Goal: Task Accomplishment & Management: Manage account settings

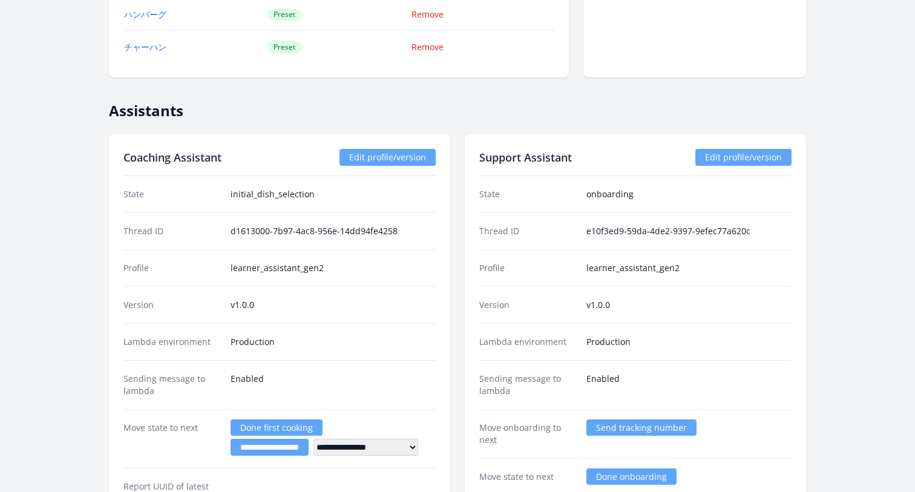
scroll to position [1925, 0]
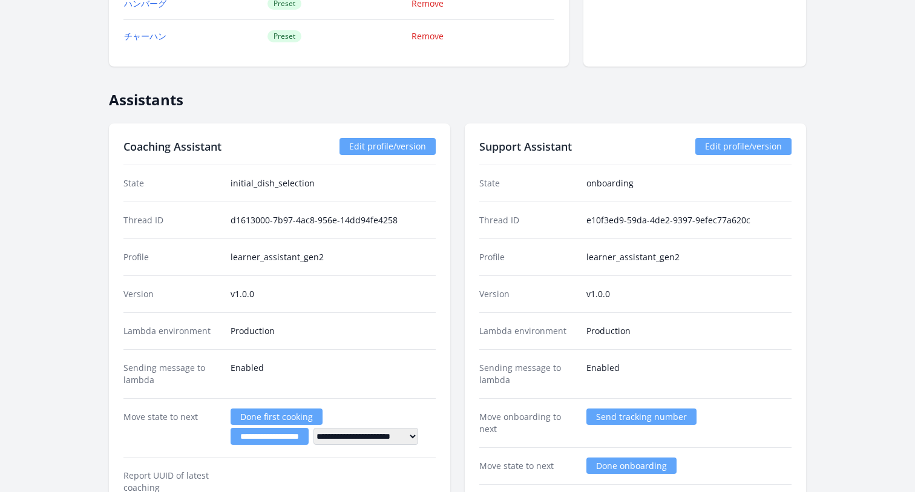
scroll to position [2098, 0]
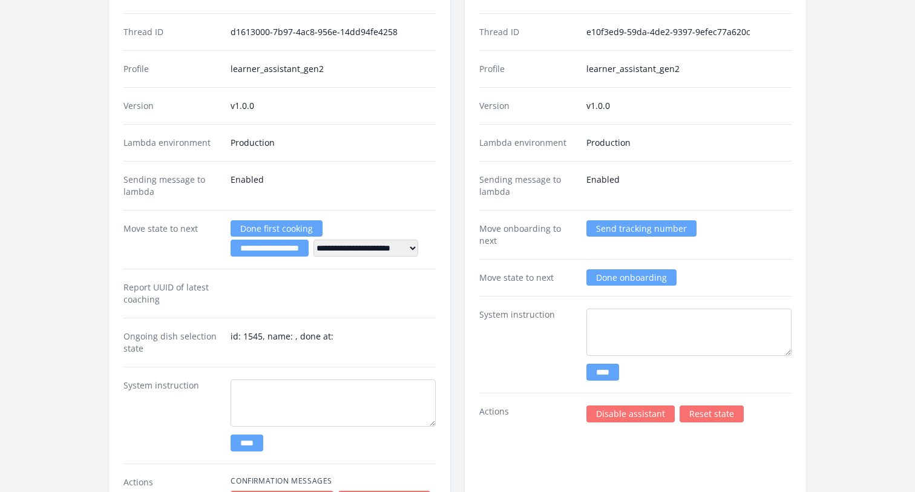
click at [253, 226] on link "Done first cooking" at bounding box center [277, 228] width 92 height 16
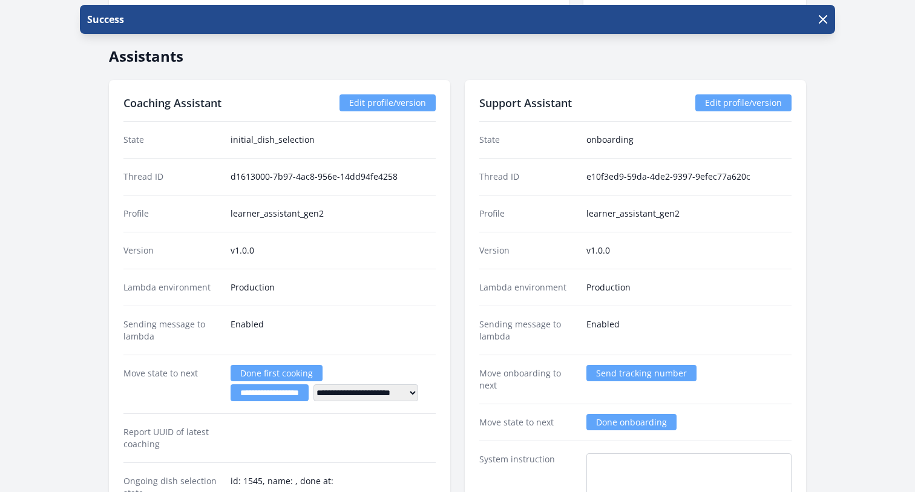
scroll to position [2072, 0]
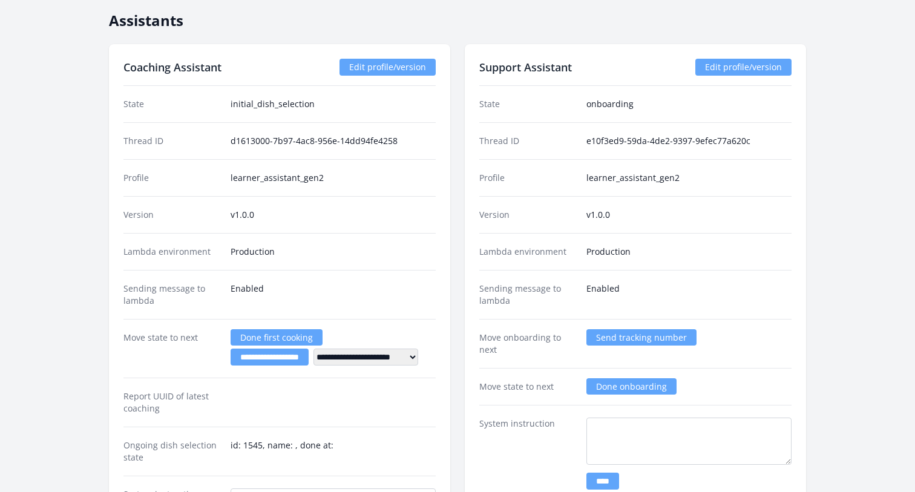
scroll to position [2126, 0]
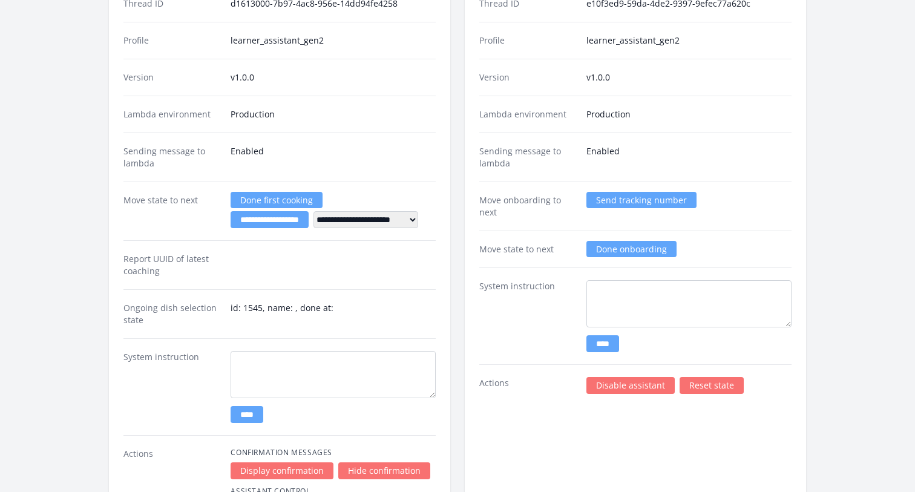
click at [220, 235] on div "**********" at bounding box center [279, 211] width 312 height 59
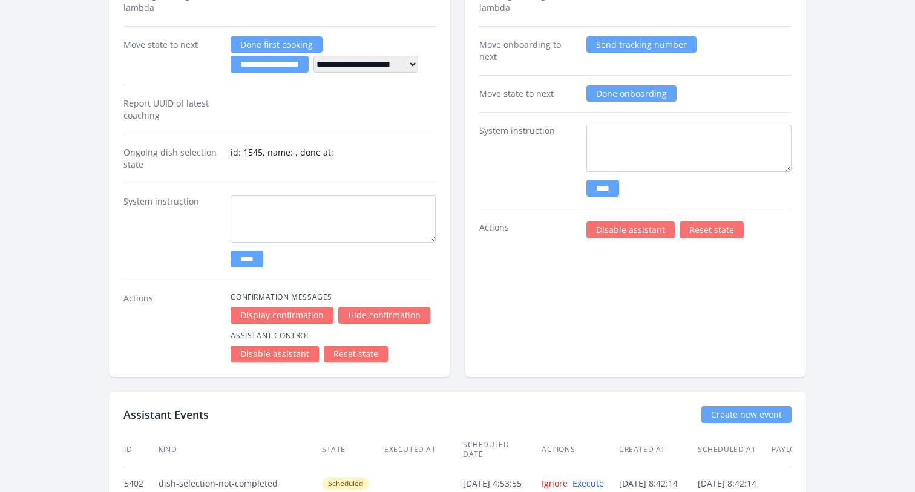
scroll to position [2198, 0]
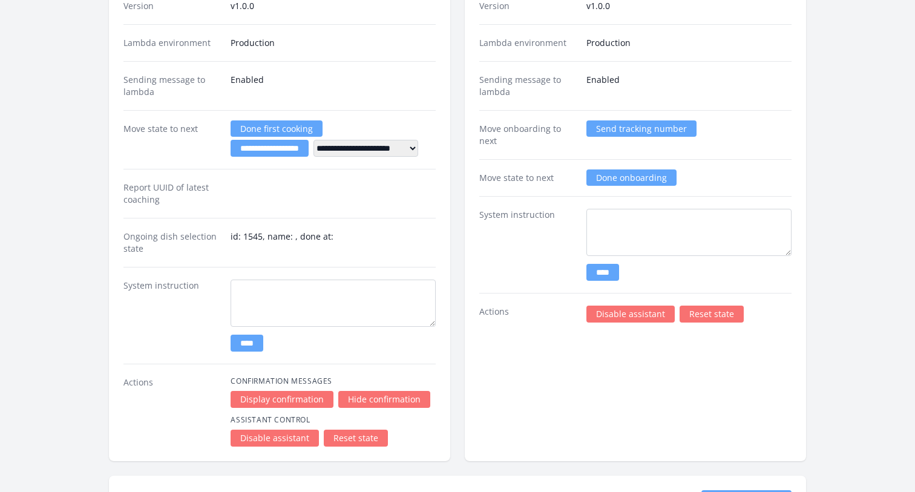
click at [255, 149] on input "**********" at bounding box center [270, 148] width 78 height 17
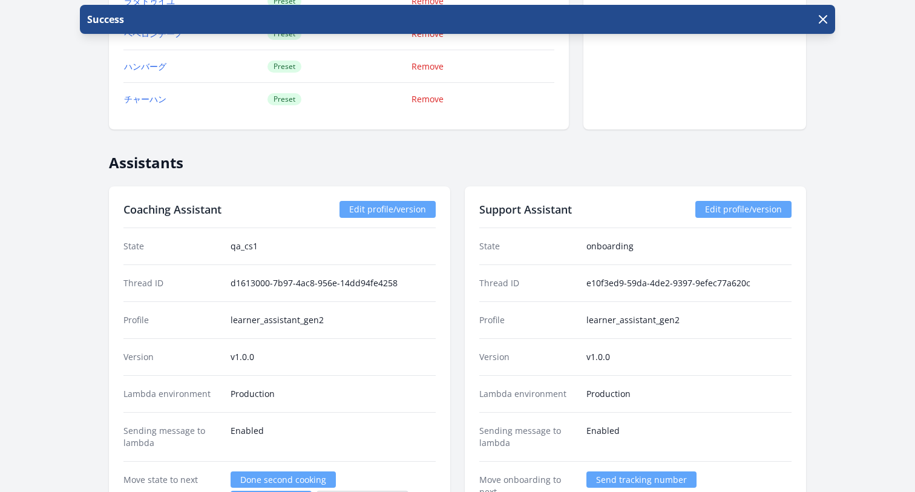
scroll to position [1945, 0]
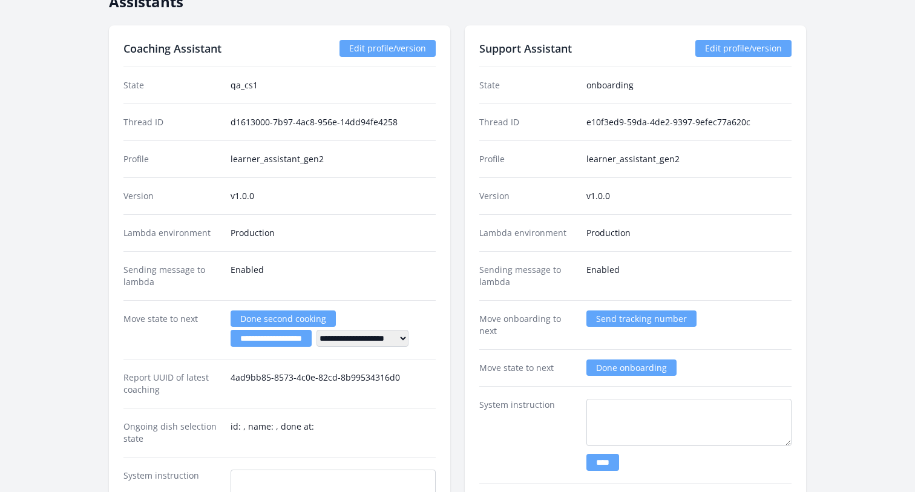
scroll to position [2000, 0]
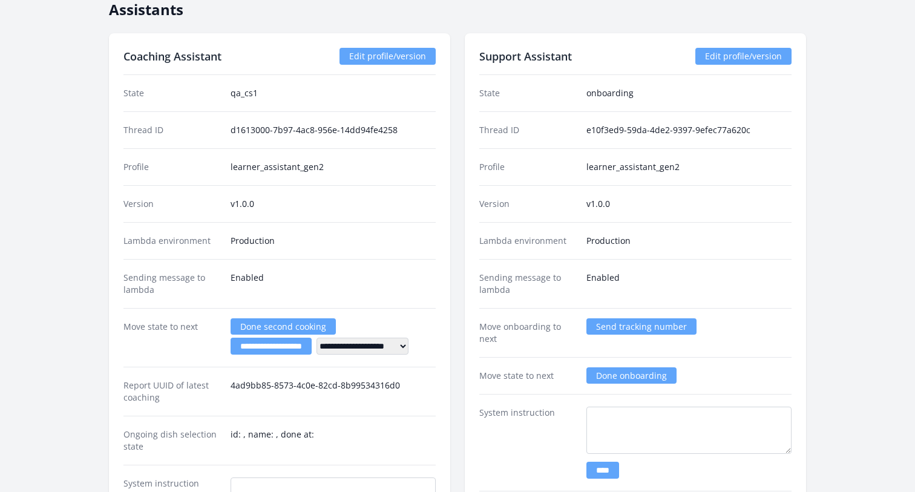
click at [292, 325] on link "Done second cooking" at bounding box center [283, 326] width 105 height 16
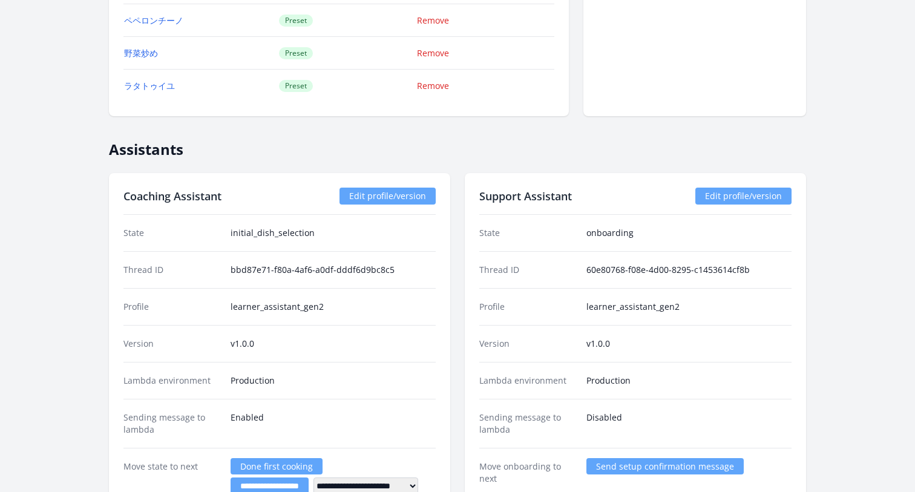
scroll to position [1965, 0]
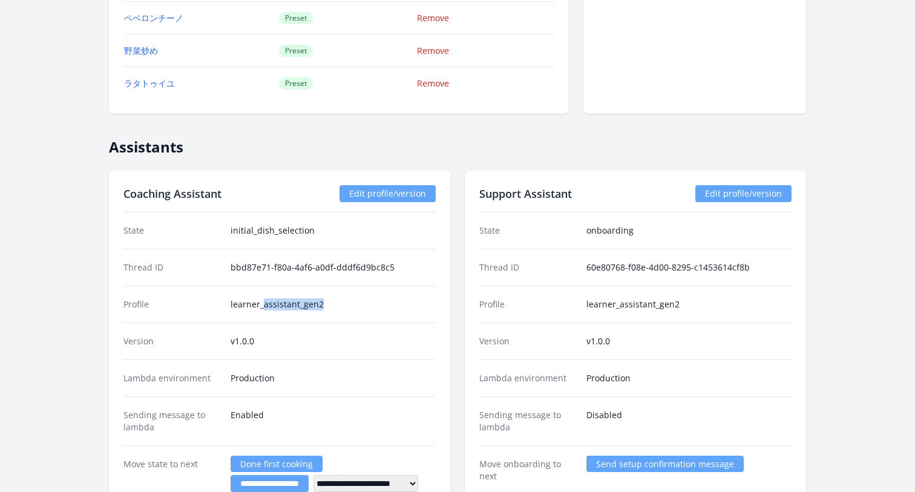
drag, startPoint x: 329, startPoint y: 302, endPoint x: 264, endPoint y: 303, distance: 64.8
click at [264, 303] on dd "learner_assistant_gen2" at bounding box center [333, 304] width 205 height 12
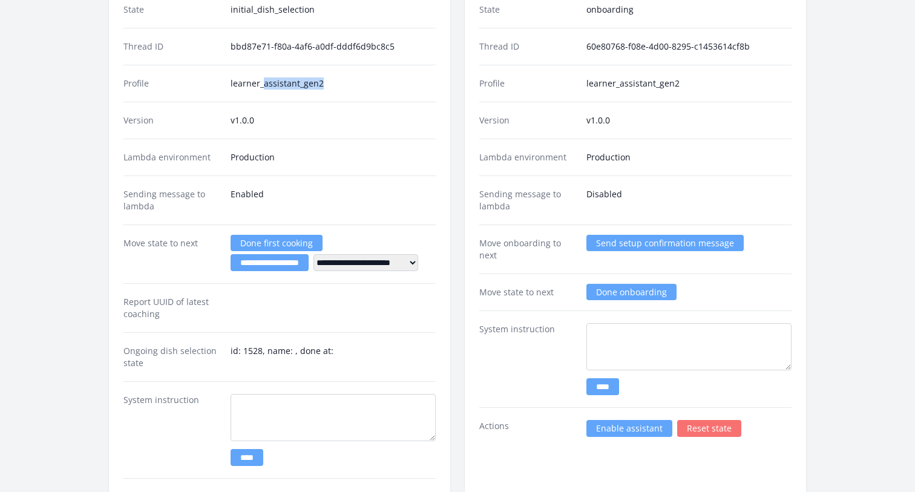
scroll to position [2380, 0]
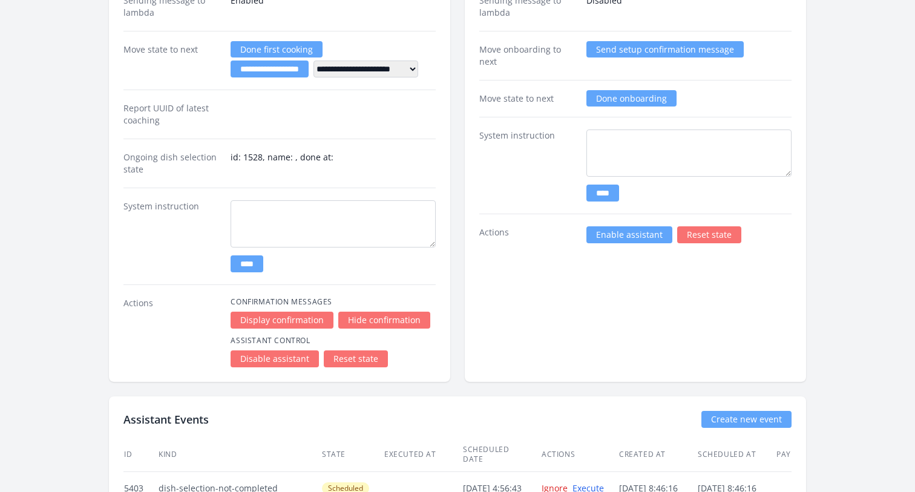
click at [360, 361] on link "Reset state" at bounding box center [356, 358] width 64 height 17
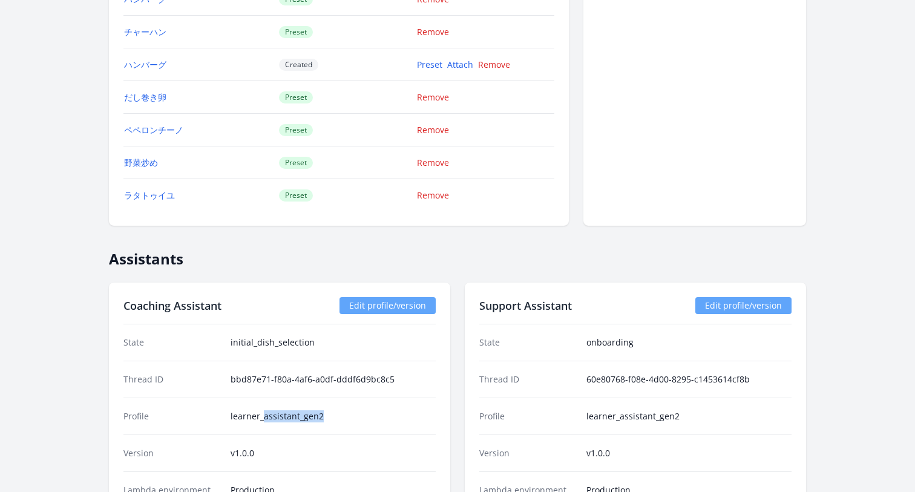
scroll to position [1354, 0]
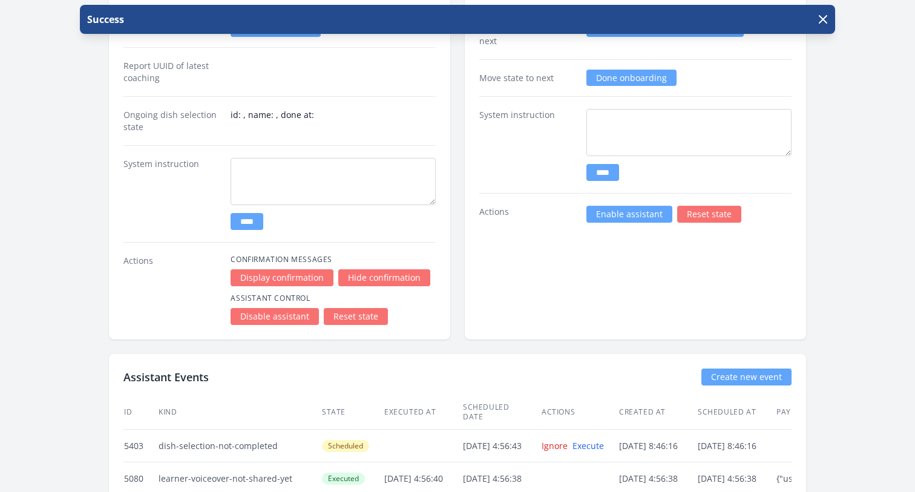
scroll to position [2448, 0]
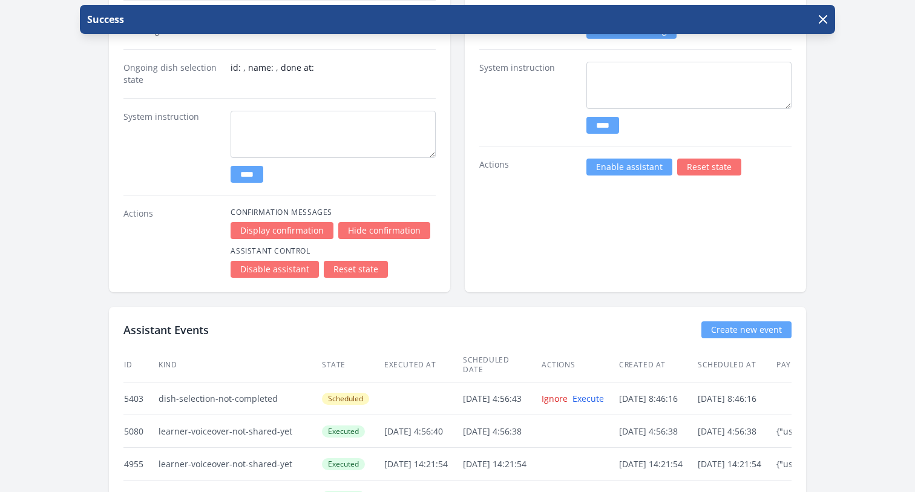
click at [631, 166] on link "Enable assistant" at bounding box center [629, 167] width 86 height 17
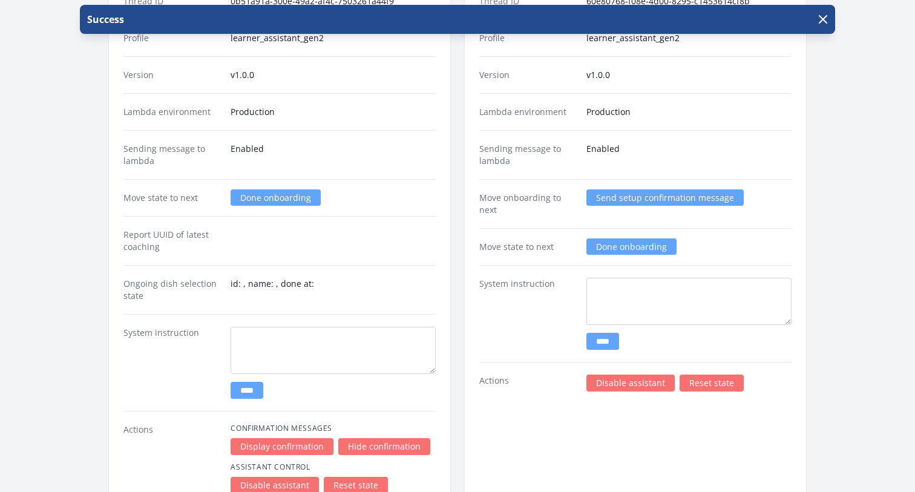
scroll to position [2266, 0]
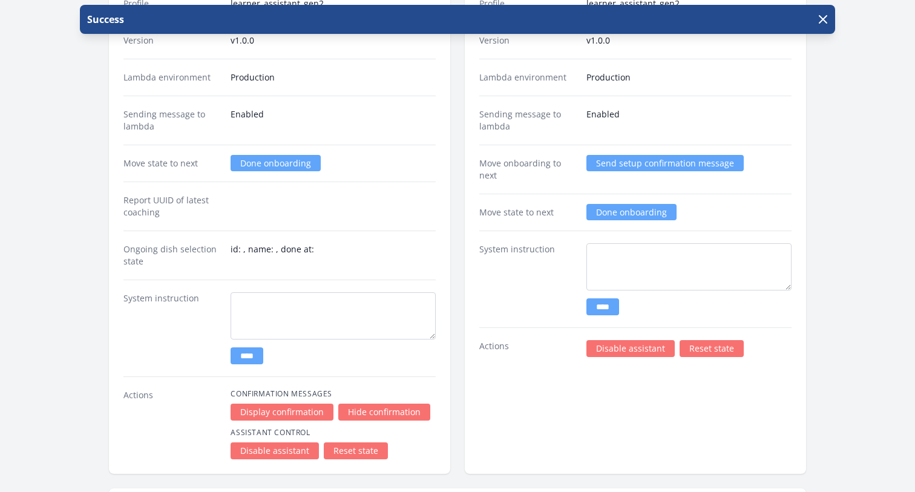
click at [707, 353] on link "Reset state" at bounding box center [712, 348] width 64 height 17
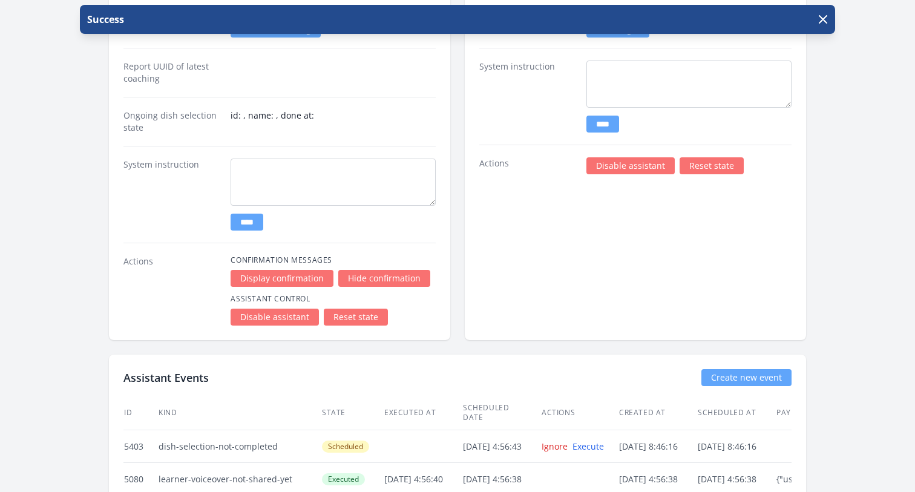
scroll to position [2127, 0]
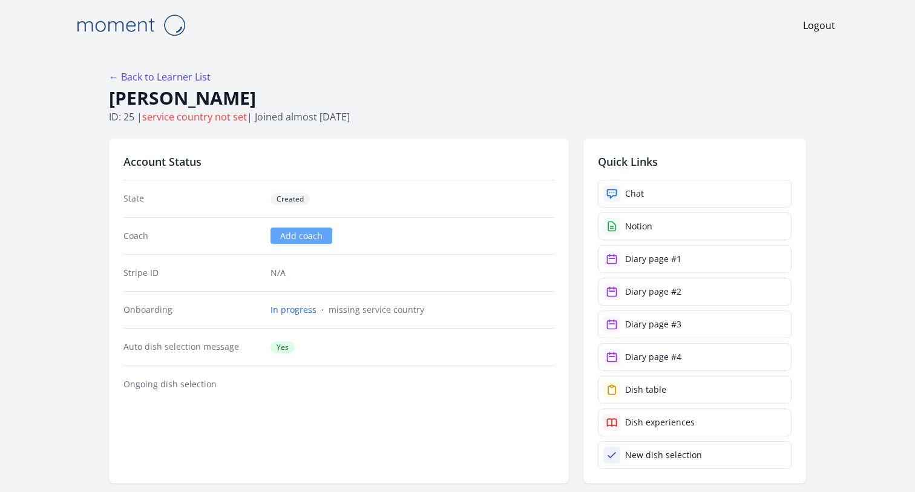
scroll to position [2127, 0]
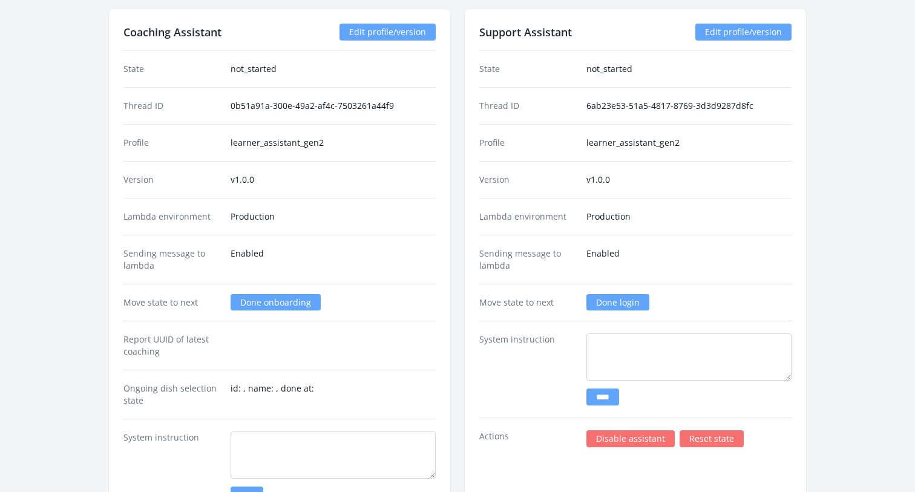
click at [259, 300] on link "Done onboarding" at bounding box center [276, 302] width 90 height 16
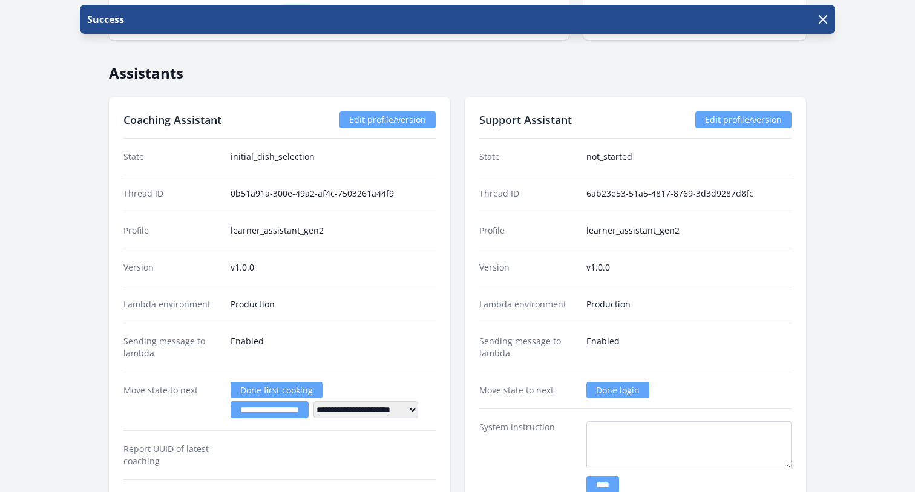
scroll to position [2052, 0]
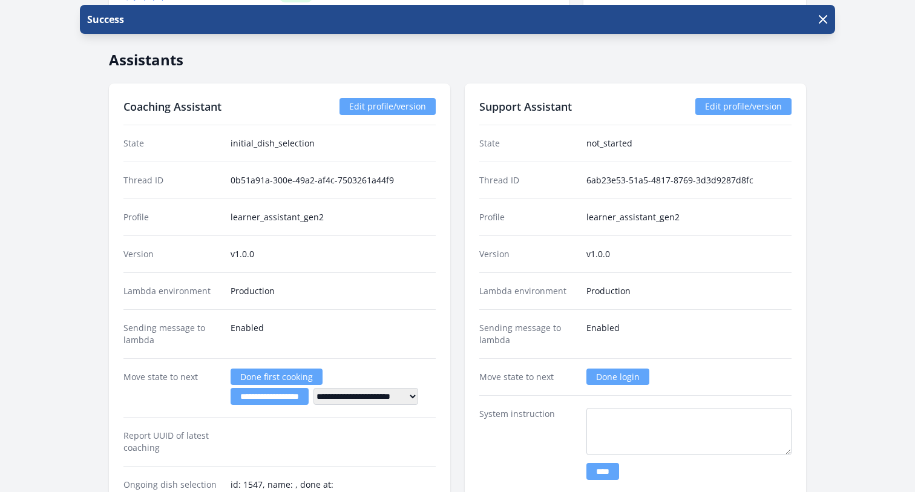
click at [565, 323] on dt "Sending message to lambda" at bounding box center [527, 334] width 97 height 24
click at [608, 378] on link "Done login" at bounding box center [617, 377] width 63 height 16
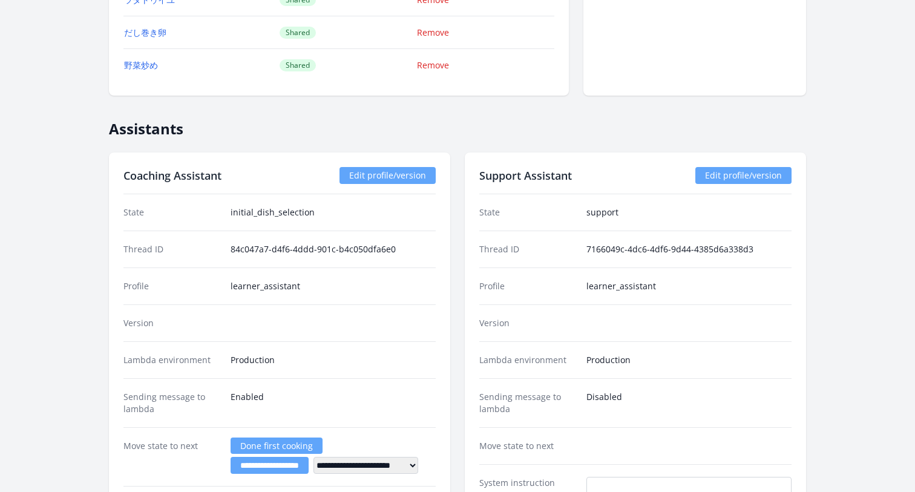
scroll to position [1867, 0]
click at [732, 171] on link "Edit profile/version" at bounding box center [743, 174] width 96 height 17
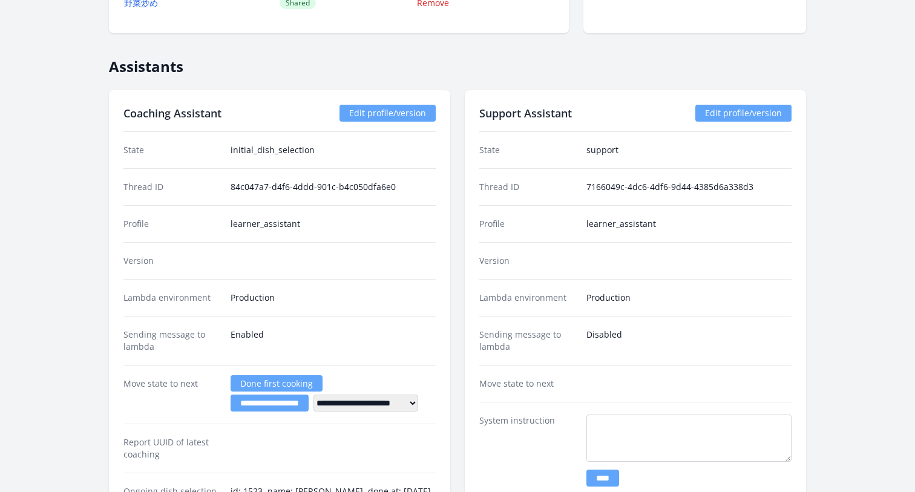
scroll to position [1927, 0]
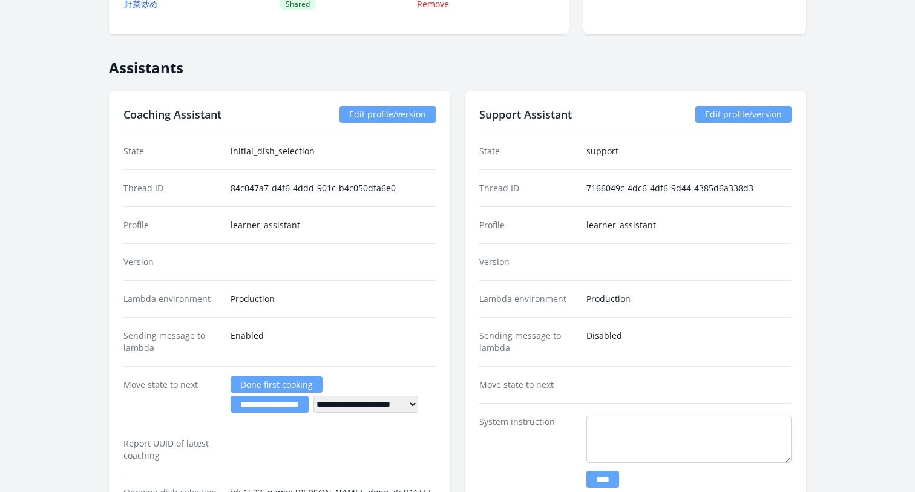
click at [727, 116] on link "Edit profile/version" at bounding box center [743, 114] width 96 height 17
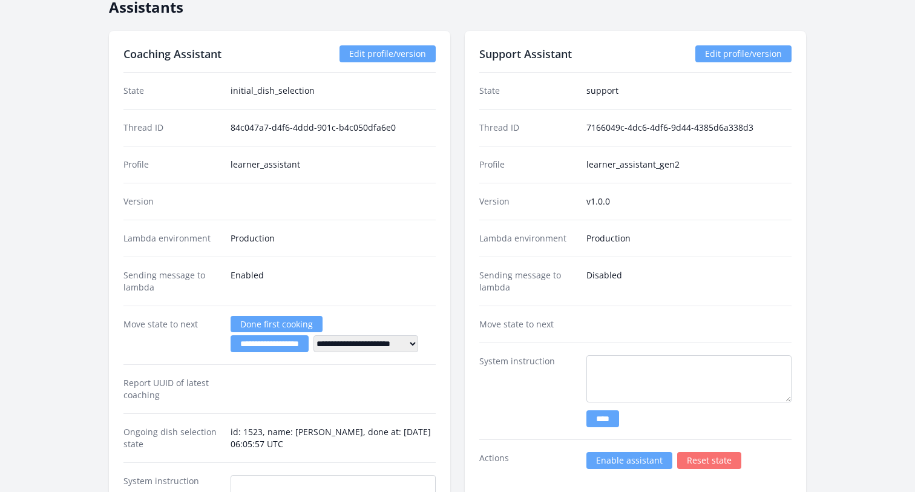
scroll to position [1944, 0]
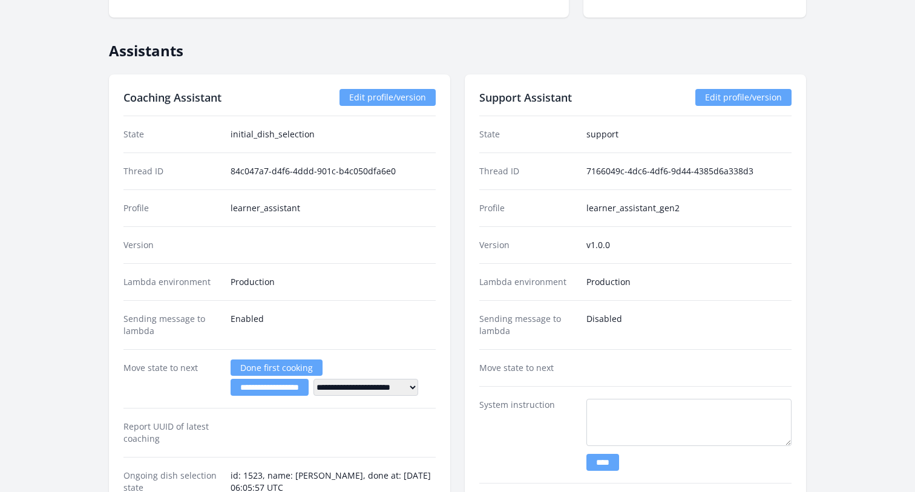
click at [390, 89] on link "Edit profile/version" at bounding box center [388, 97] width 96 height 17
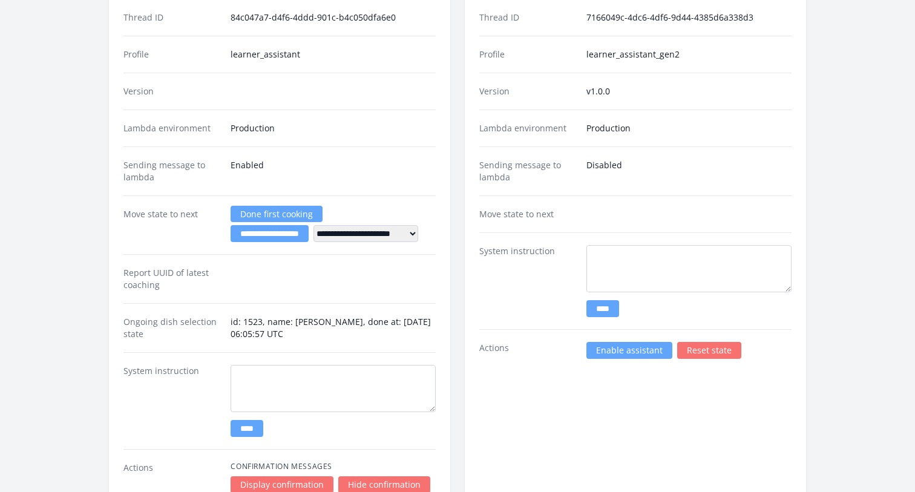
scroll to position [2107, 0]
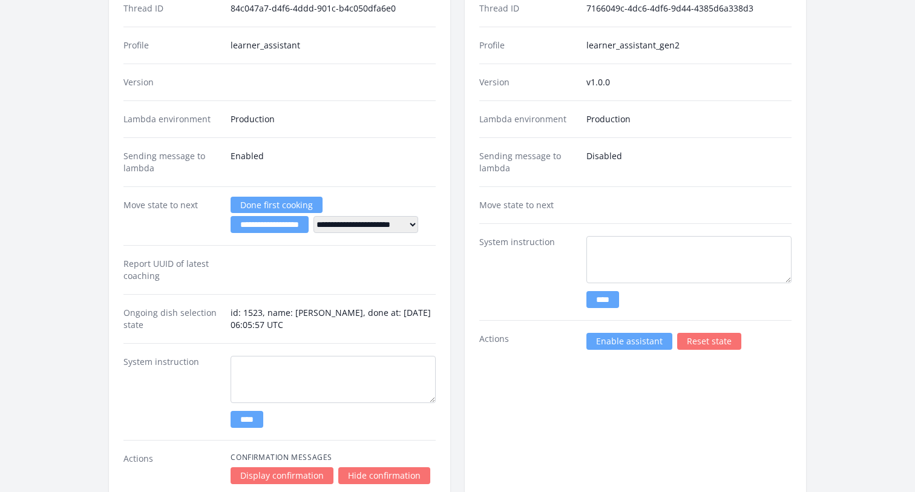
click at [612, 344] on link "Enable assistant" at bounding box center [629, 341] width 86 height 17
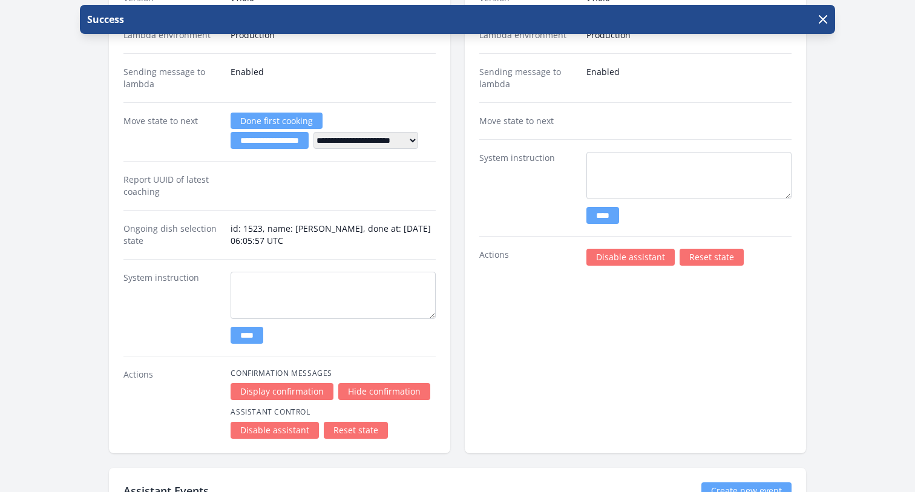
scroll to position [2354, 0]
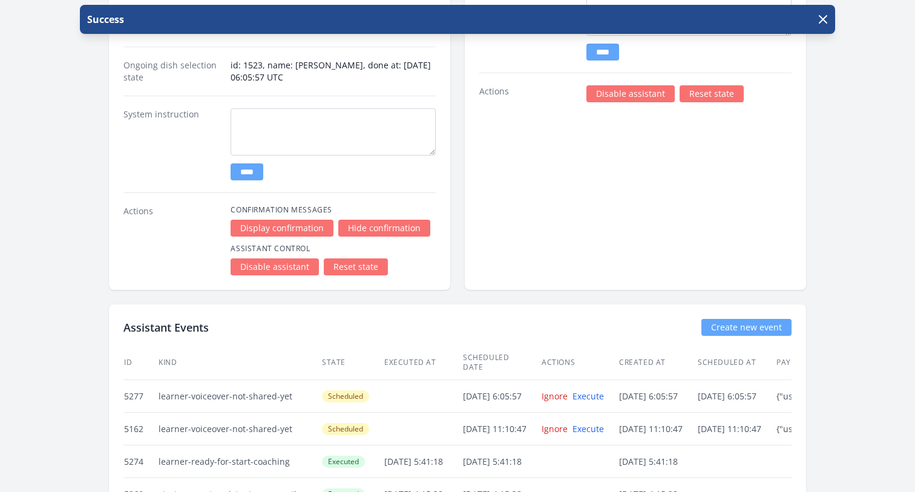
click at [357, 266] on link "Reset state" at bounding box center [356, 266] width 64 height 17
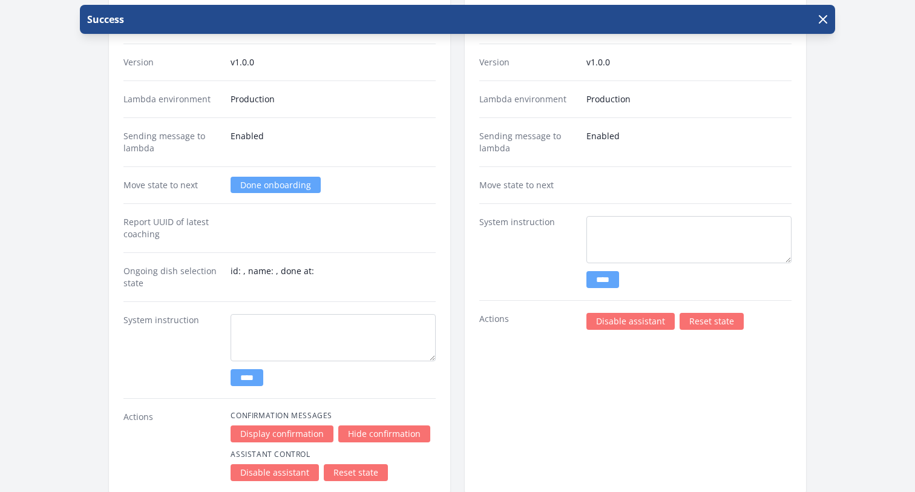
scroll to position [2028, 0]
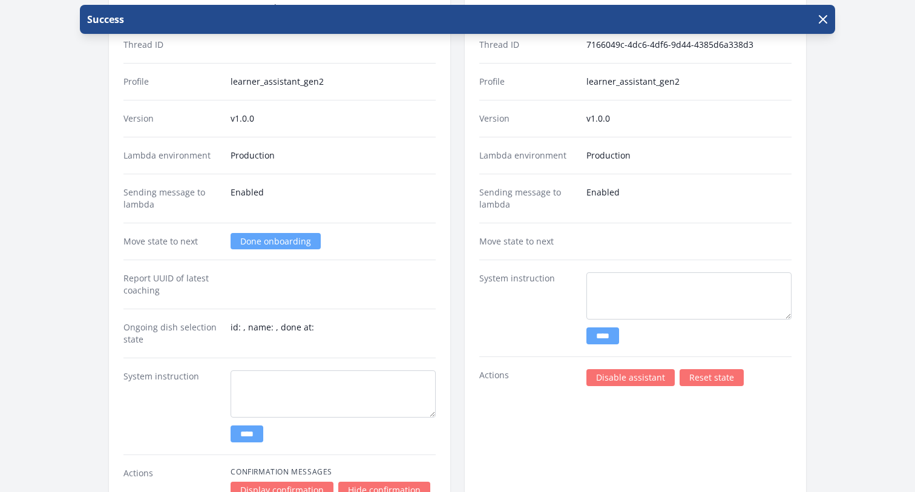
click at [246, 243] on link "Done onboarding" at bounding box center [276, 241] width 90 height 16
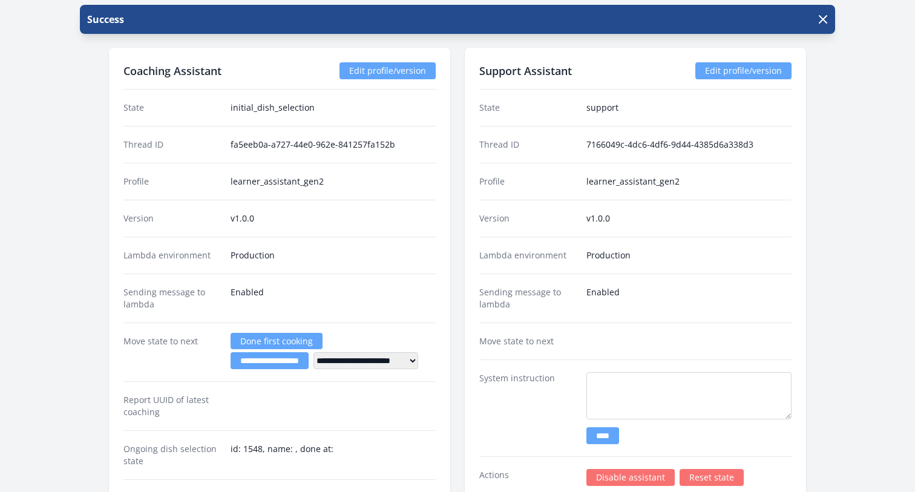
scroll to position [2225, 0]
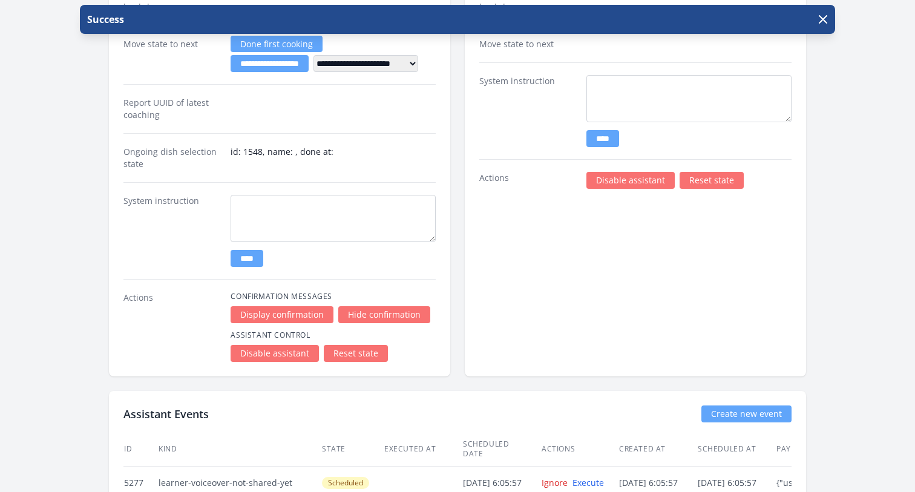
click at [714, 180] on link "Reset state" at bounding box center [712, 180] width 64 height 17
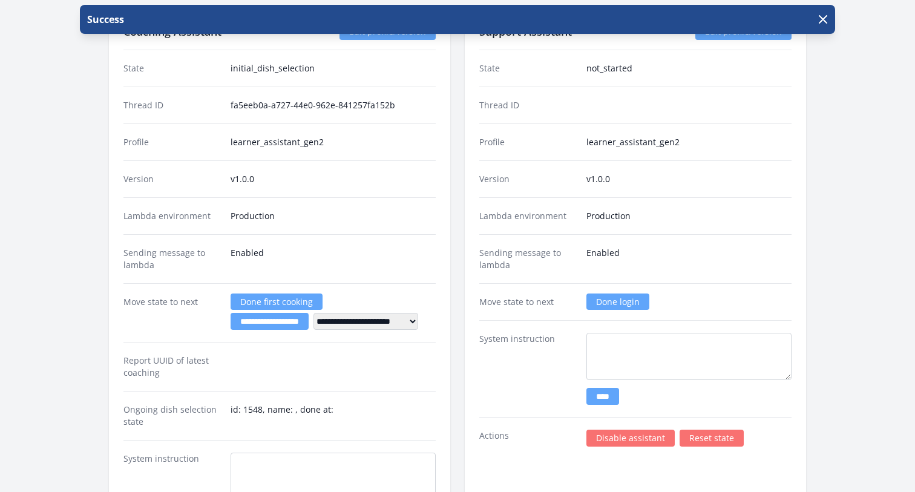
scroll to position [1952, 0]
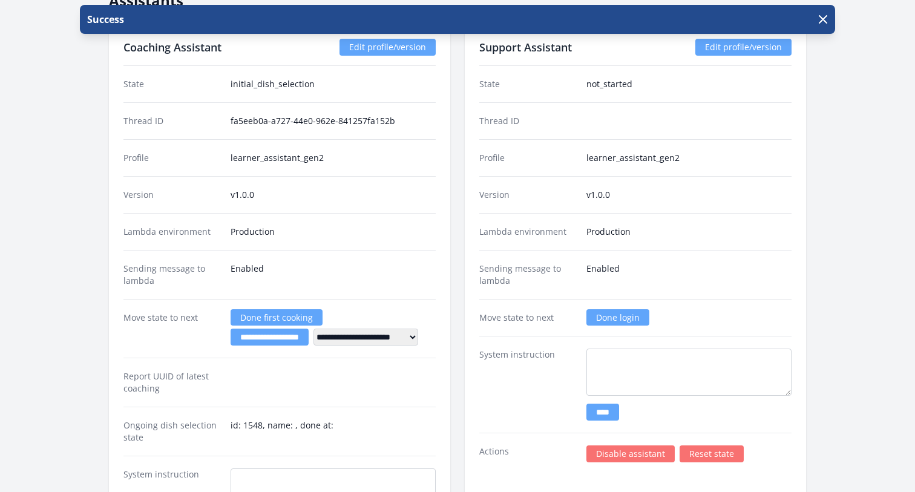
click at [611, 322] on link "Done login" at bounding box center [617, 317] width 63 height 16
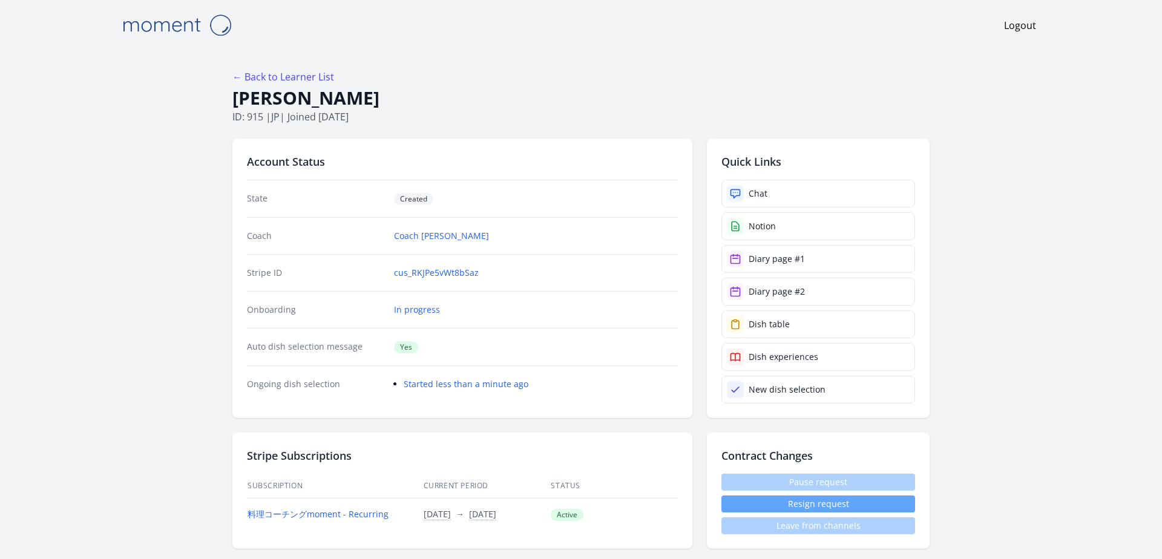
click at [373, 391] on div "Account Status State Created Coach Coach [PERSON_NAME] Stripe ID cus_RKJPe5vWt8…" at bounding box center [462, 279] width 460 height 280
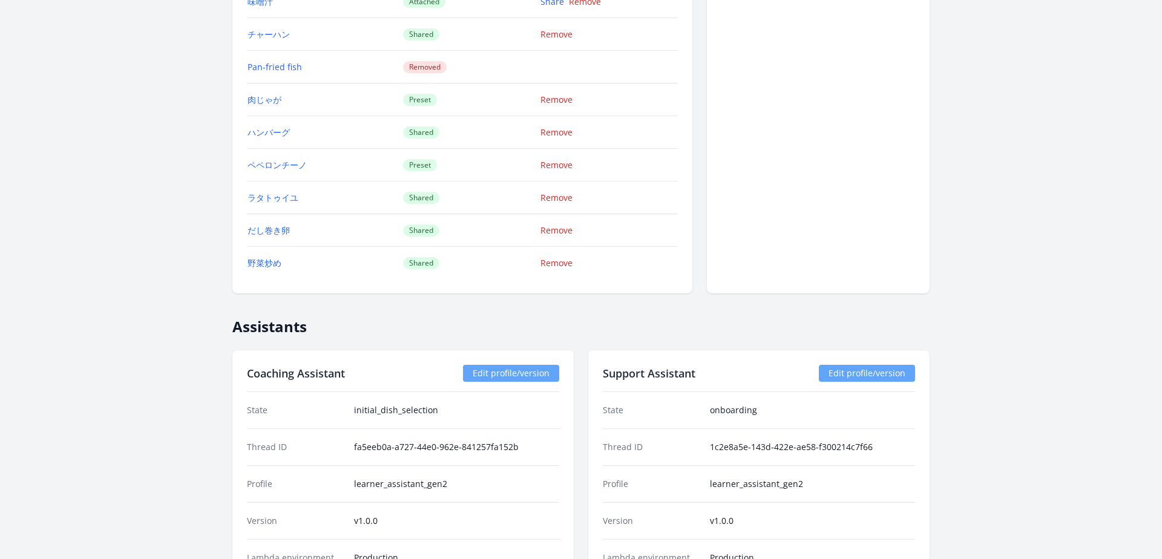
scroll to position [1615, 0]
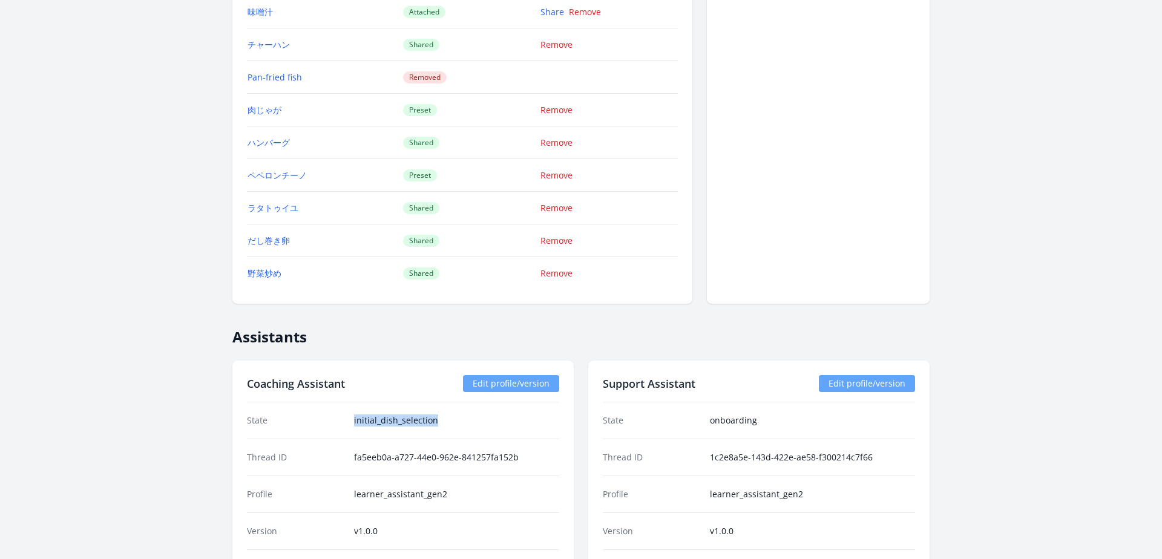
drag, startPoint x: 447, startPoint y: 418, endPoint x: 336, endPoint y: 418, distance: 111.4
click at [335, 418] on div "State initial_dish_selection" at bounding box center [403, 420] width 312 height 36
copy div "initial_dish_selection"
